Goal: Information Seeking & Learning: Learn about a topic

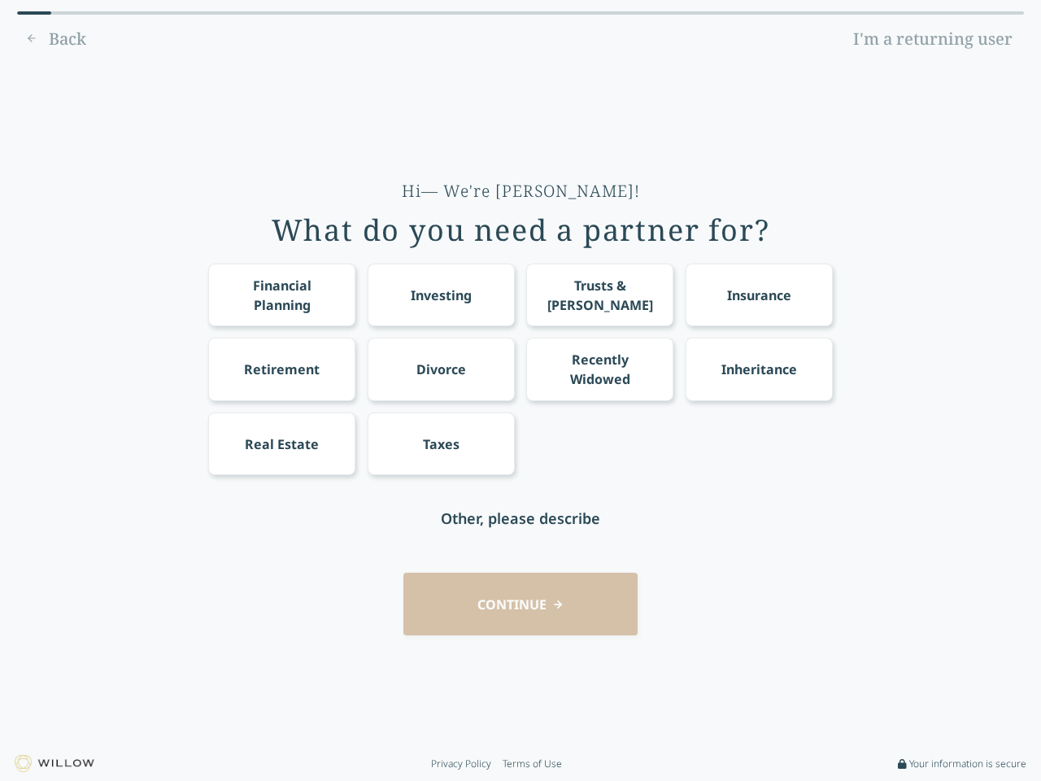
click at [520, 390] on div "Financial Planning Investing Trusts & [PERSON_NAME] Insurance Retirement Divorc…" at bounding box center [520, 368] width 624 height 211
click at [281, 294] on div "Financial Planning" at bounding box center [282, 295] width 117 height 39
click at [441, 294] on div "Investing" at bounding box center [441, 295] width 61 height 20
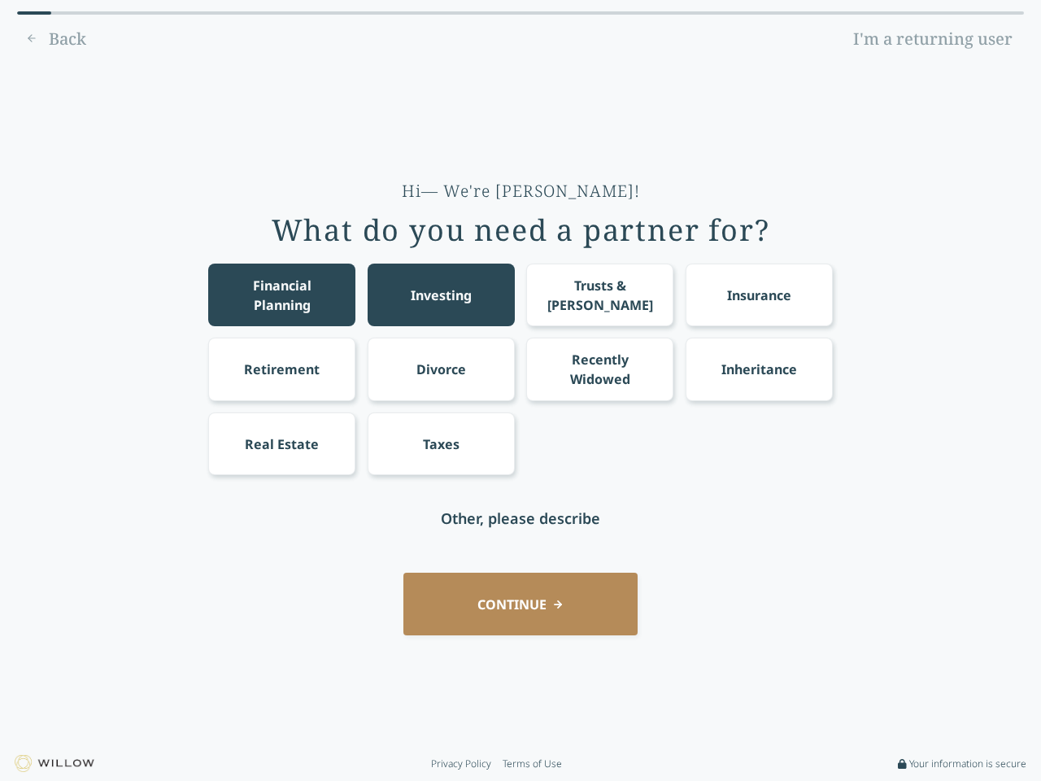
click at [599, 294] on div "Trusts & [PERSON_NAME]" at bounding box center [600, 295] width 117 height 39
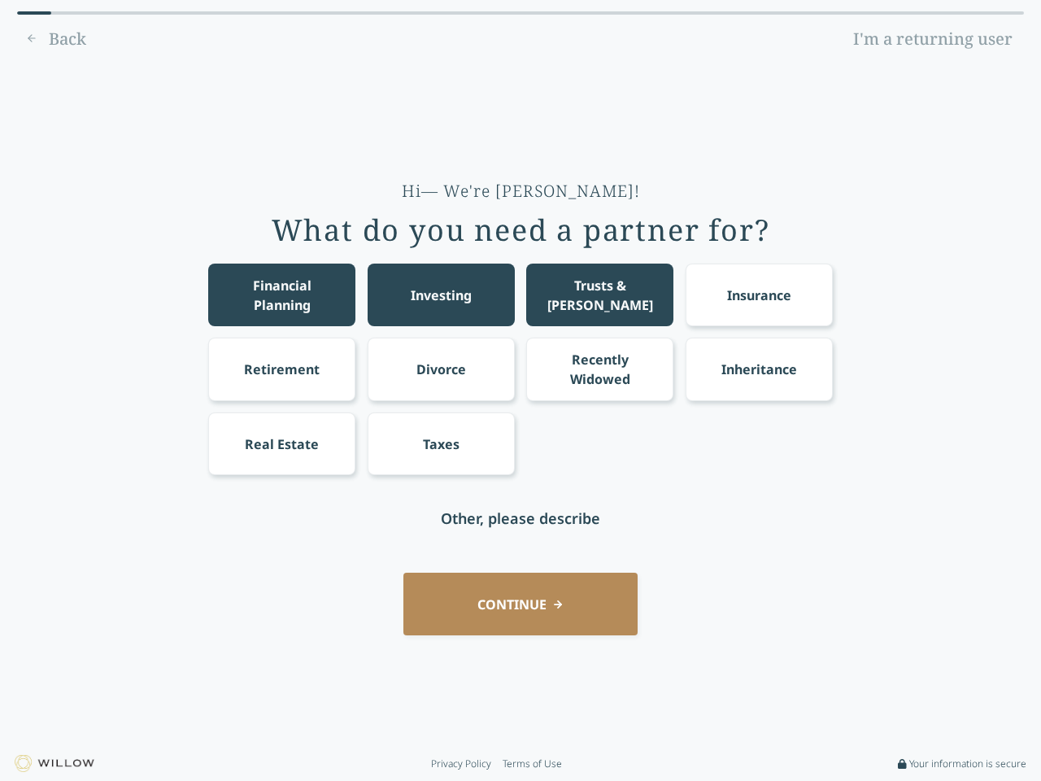
click at [759, 294] on div "Insurance" at bounding box center [759, 295] width 64 height 20
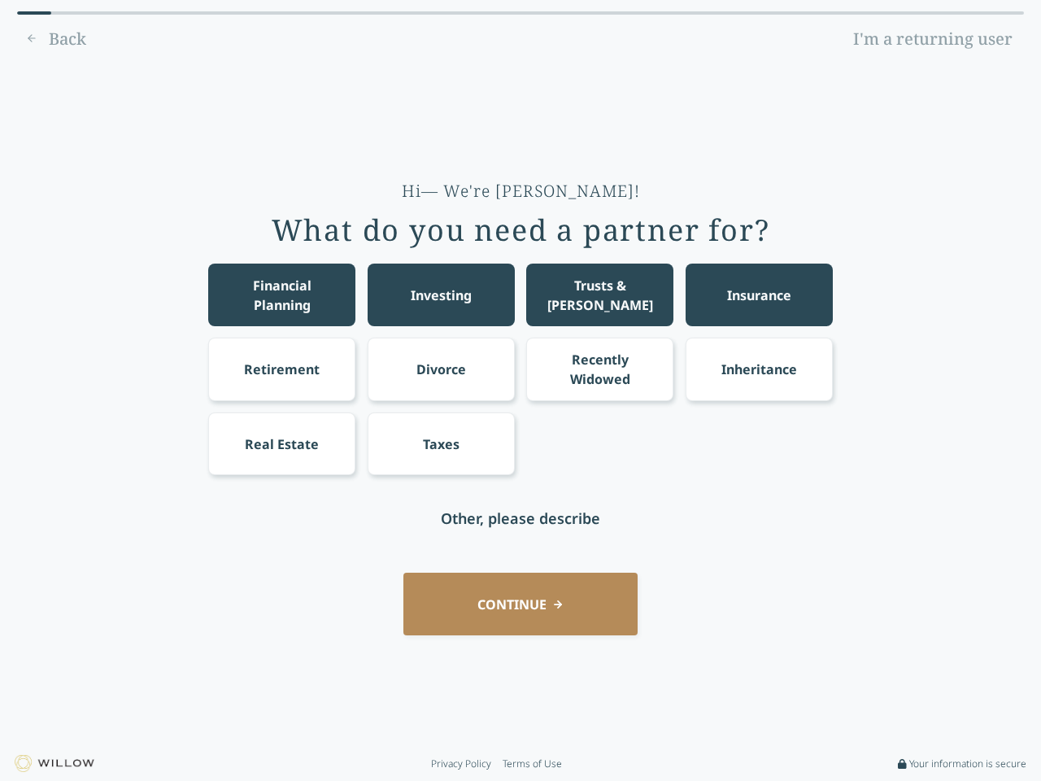
click at [281, 368] on div "Retirement" at bounding box center [282, 369] width 76 height 20
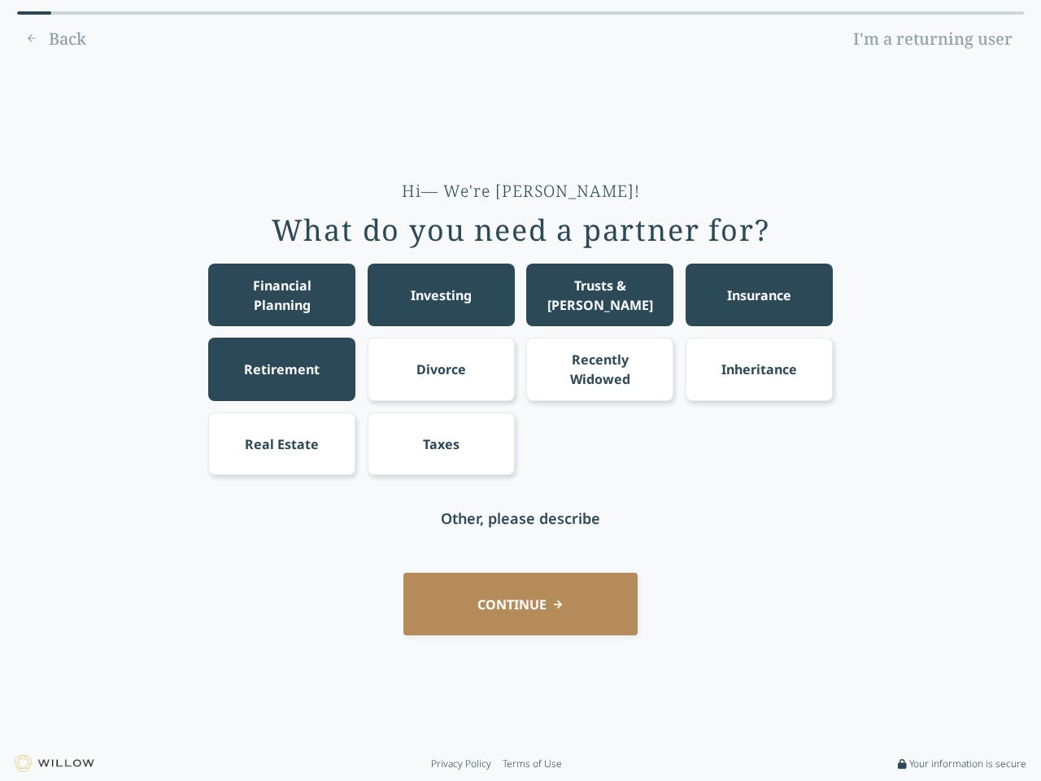
click at [441, 368] on div "Divorce" at bounding box center [441, 369] width 50 height 20
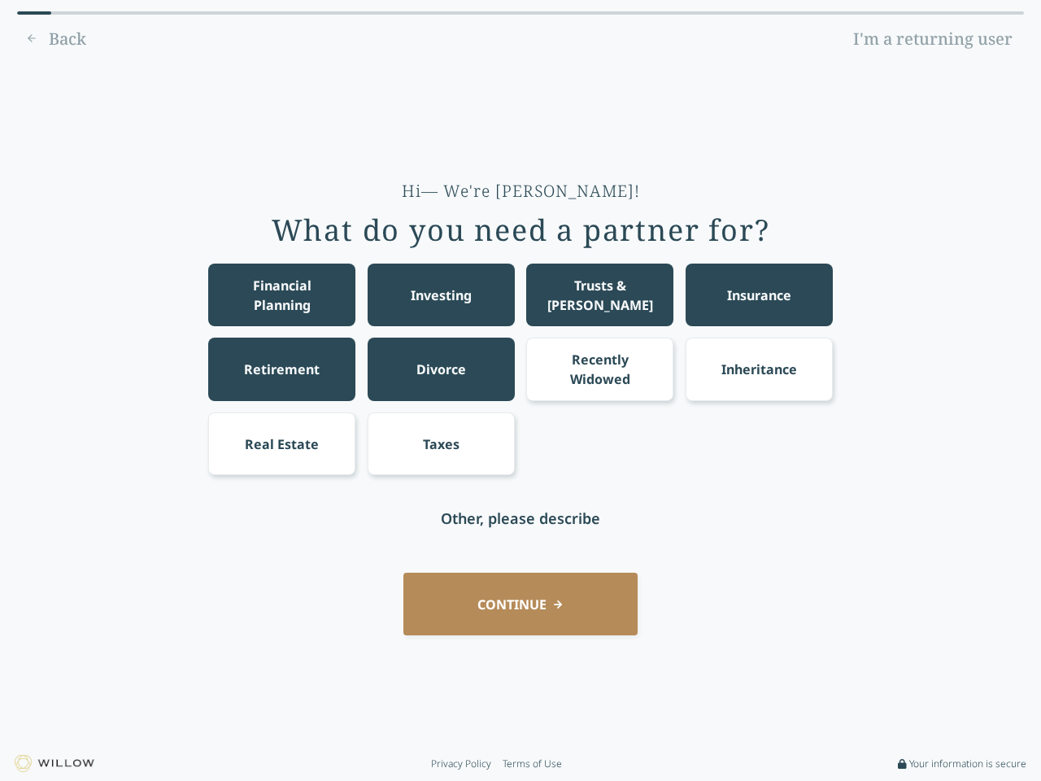
click at [599, 368] on div "Recently Widowed" at bounding box center [600, 369] width 117 height 39
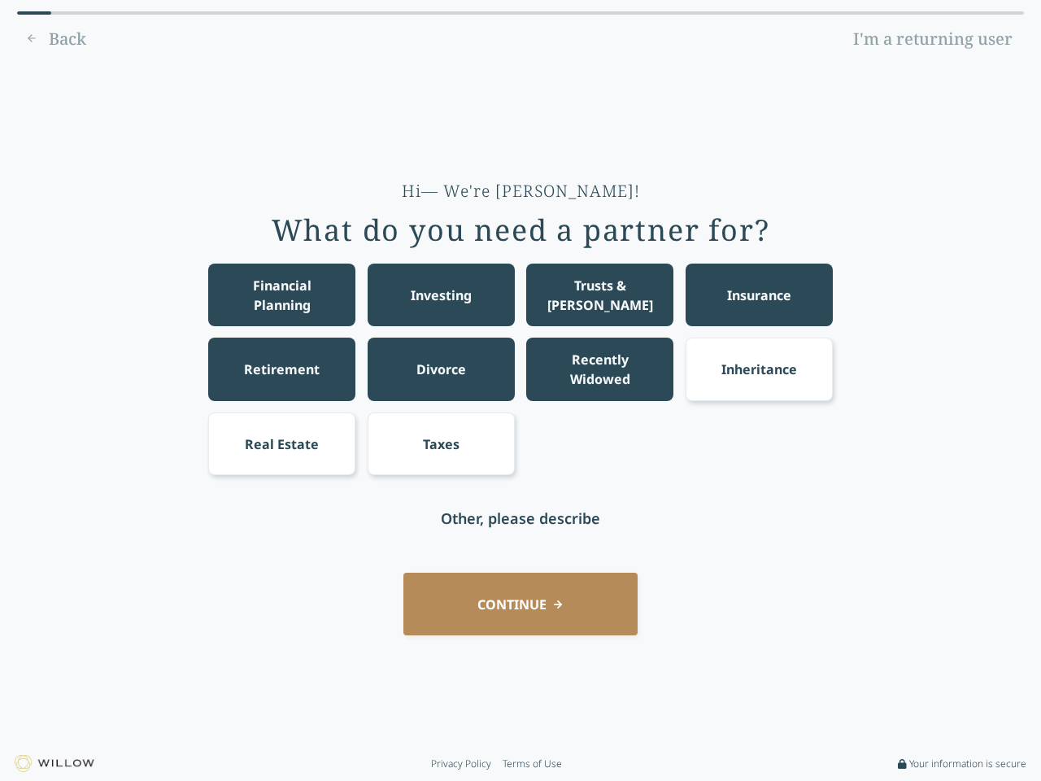
click at [759, 368] on div "Inheritance" at bounding box center [759, 369] width 76 height 20
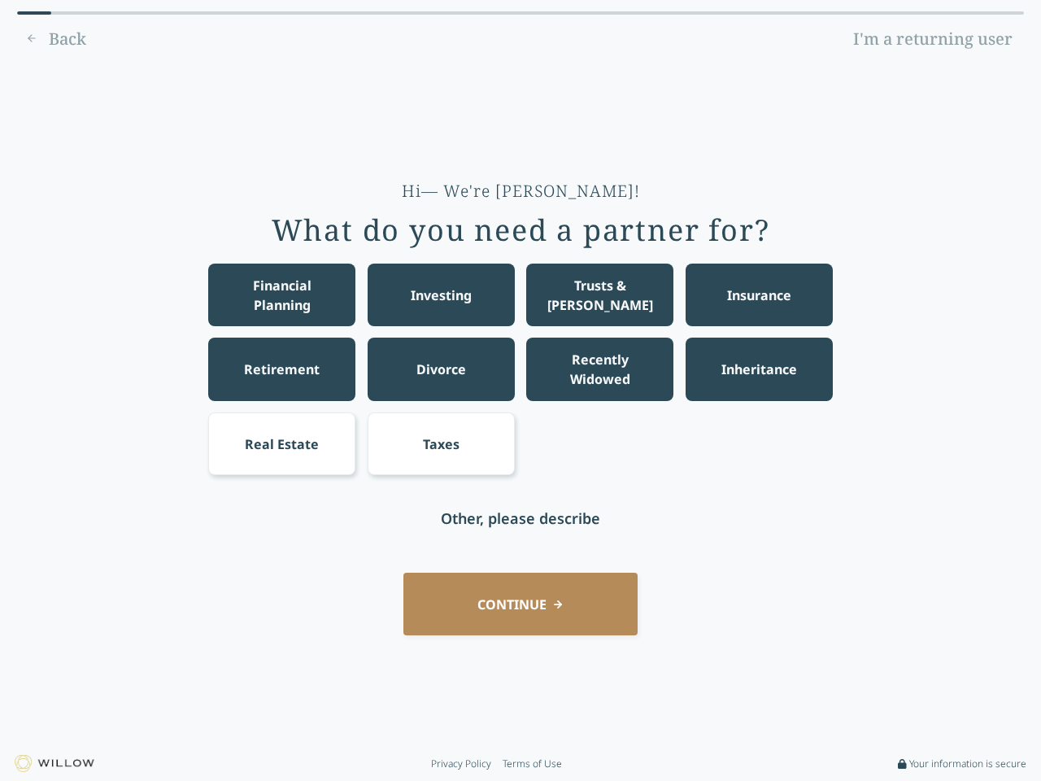
click at [281, 443] on div "Real Estate" at bounding box center [282, 444] width 74 height 20
